Goal: Transaction & Acquisition: Purchase product/service

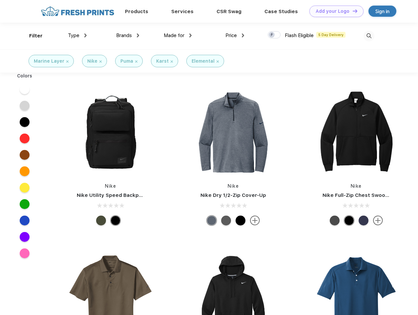
click at [334, 11] on link "Add your Logo Design Tool" at bounding box center [336, 11] width 54 height 11
click at [0, 0] on div "Design Tool" at bounding box center [0, 0] width 0 height 0
click at [352, 11] on link "Add your Logo Design Tool" at bounding box center [336, 11] width 54 height 11
click at [31, 36] on div "Filter" at bounding box center [35, 36] width 13 height 8
click at [77, 35] on span "Type" at bounding box center [73, 35] width 11 height 6
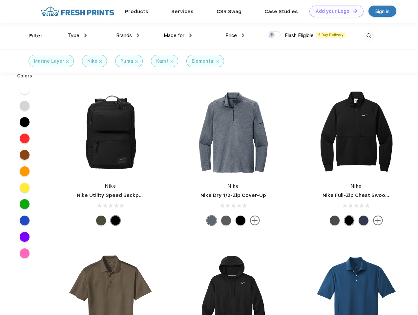
click at [128, 35] on span "Brands" at bounding box center [124, 35] width 16 height 6
click at [178, 35] on span "Made for" at bounding box center [174, 35] width 21 height 6
click at [235, 35] on span "Price" at bounding box center [230, 35] width 11 height 6
click at [274, 35] on div at bounding box center [274, 34] width 13 height 7
click at [272, 35] on input "checkbox" at bounding box center [270, 33] width 4 height 4
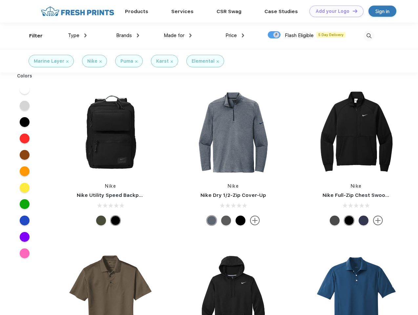
click at [369, 36] on img at bounding box center [368, 36] width 11 height 11
